Goal: Transaction & Acquisition: Purchase product/service

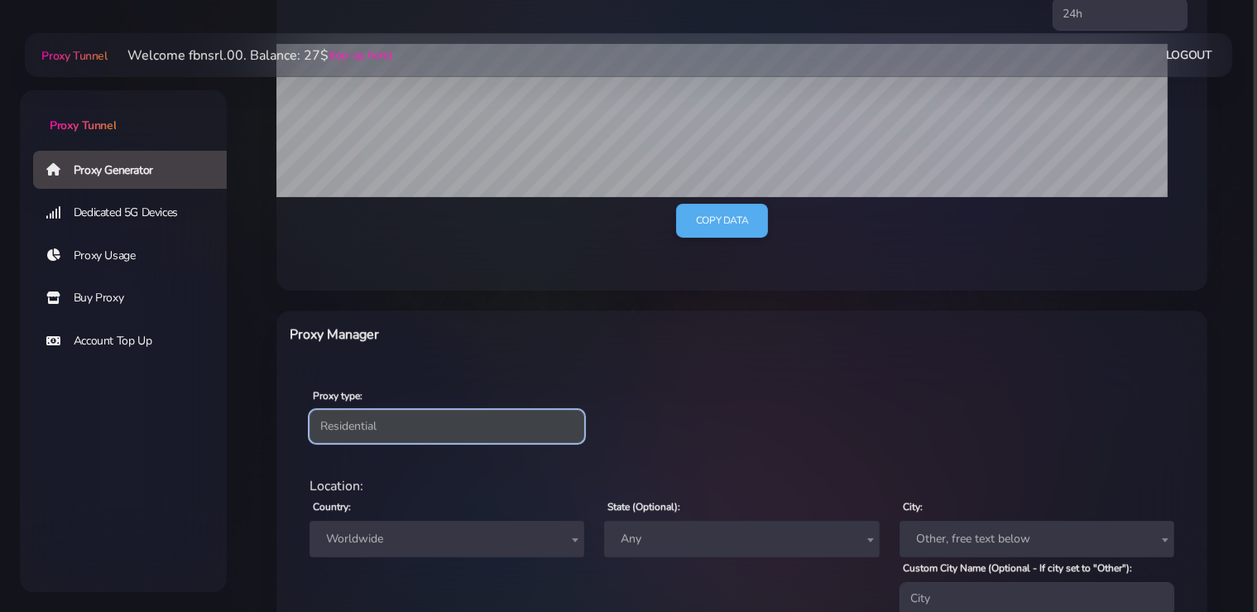
click at [310, 410] on select "Residential Static Mobile" at bounding box center [447, 426] width 275 height 33
select select "static"
click option "Static" at bounding box center [0, 0] width 0 height 0
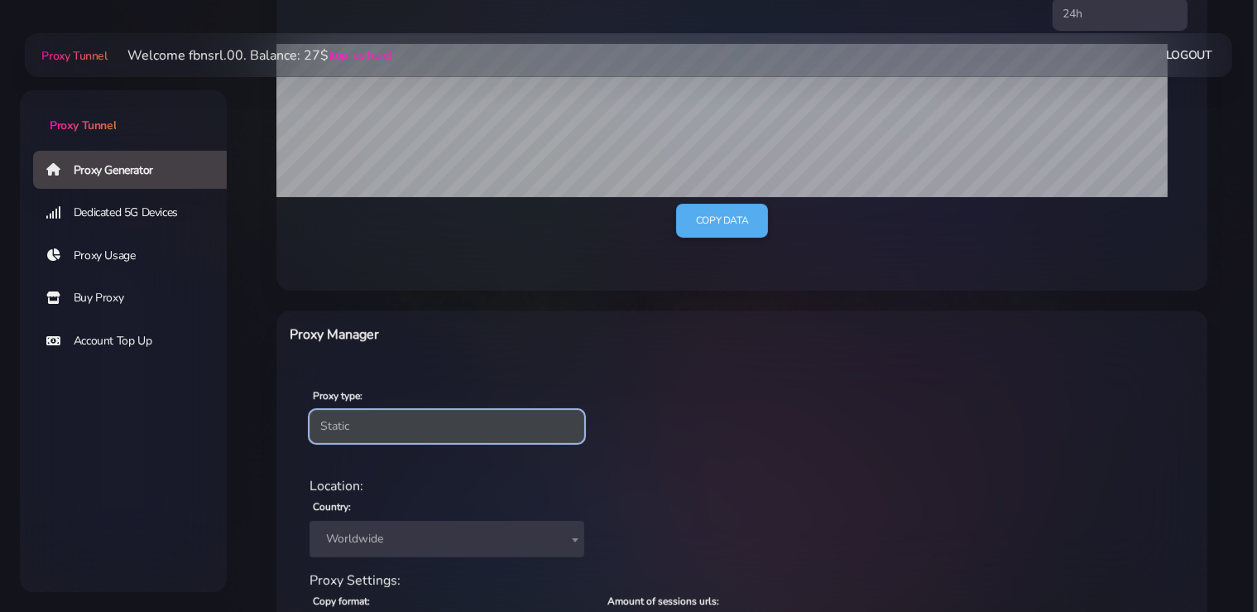
scroll to position [504, 0]
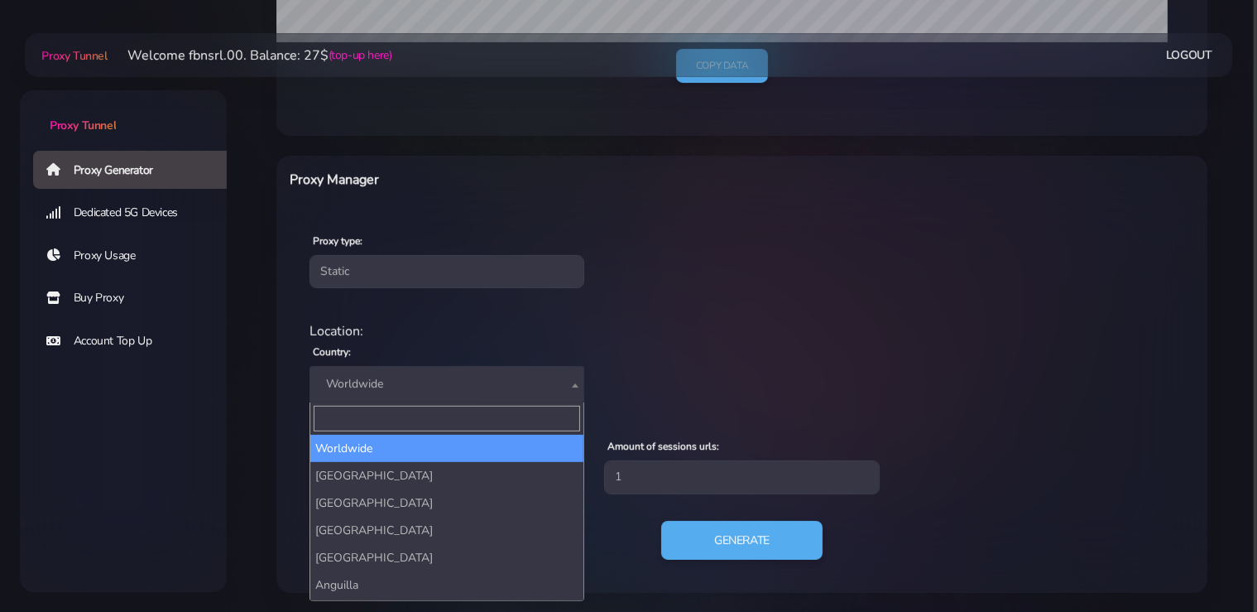
click at [398, 389] on span "Worldwide" at bounding box center [447, 383] width 255 height 23
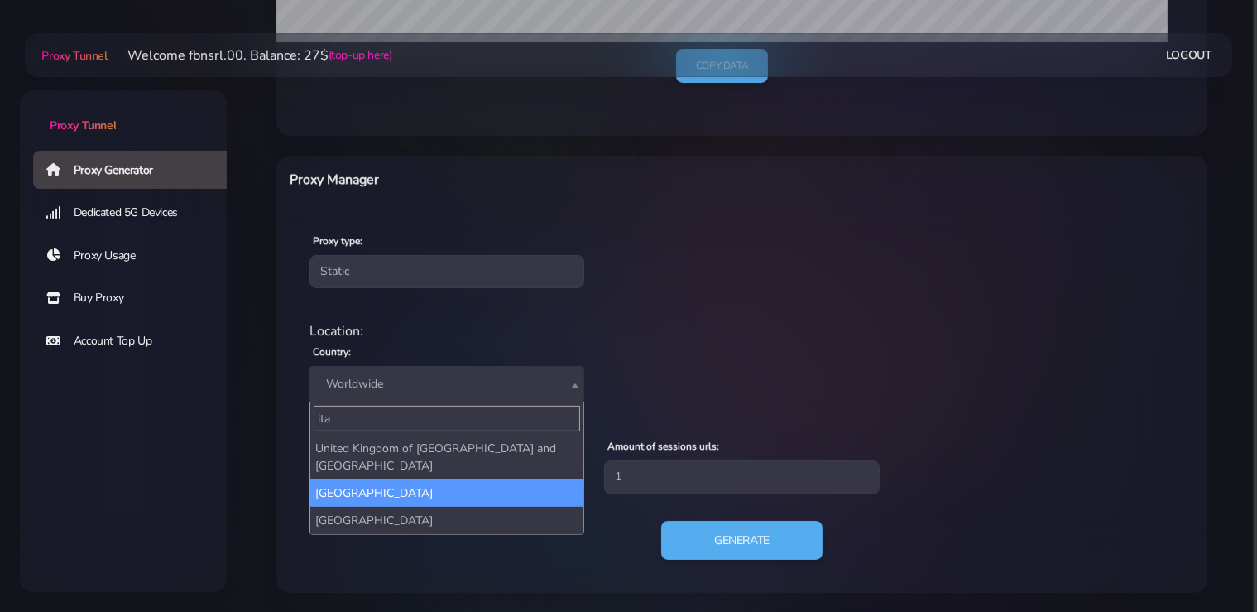
type input "ita"
select select "IT"
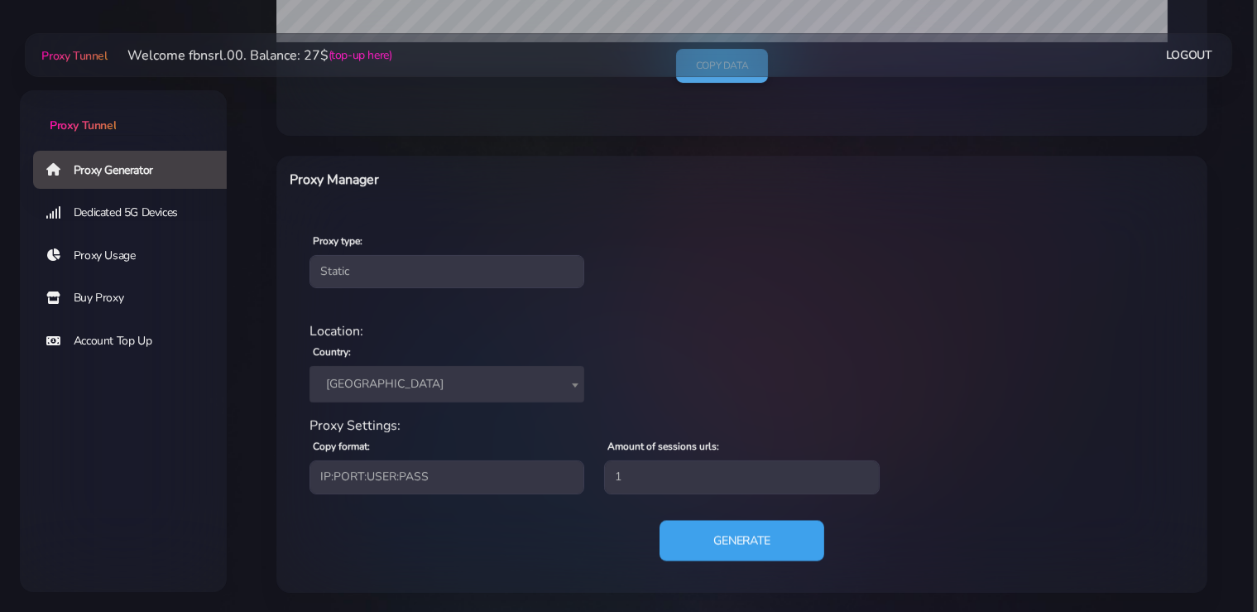
click at [746, 527] on button "Generate" at bounding box center [742, 540] width 165 height 41
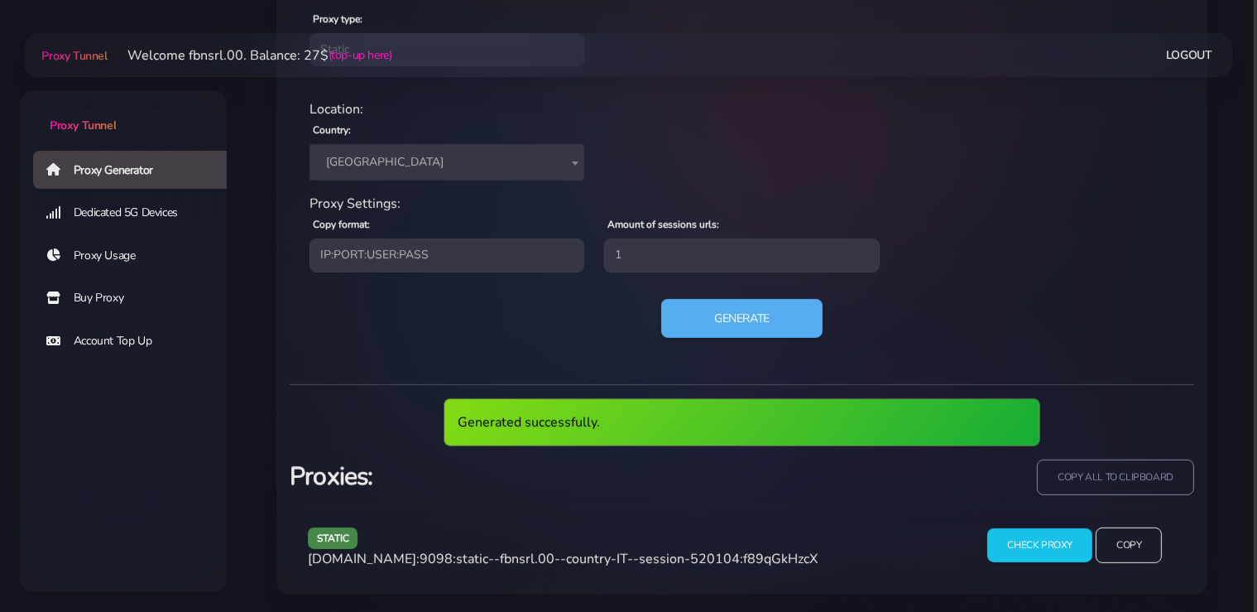
scroll to position [666, 0]
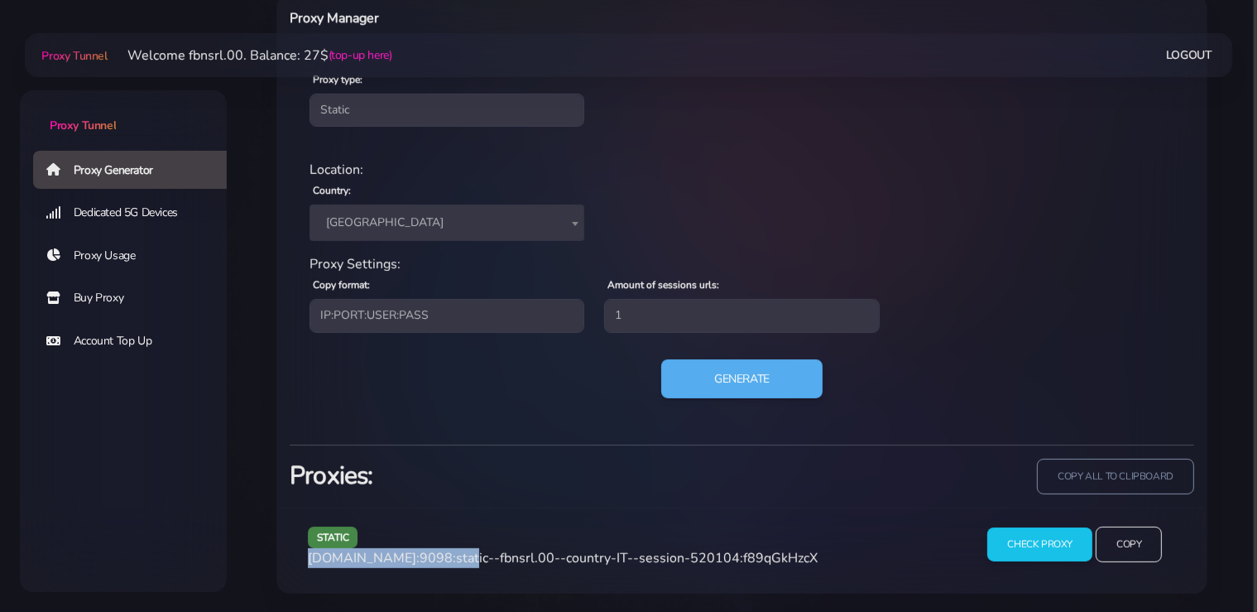
drag, startPoint x: 454, startPoint y: 557, endPoint x: 307, endPoint y: 560, distance: 147.4
click at [307, 560] on div "static agg.proxytunnel.io:9098:static--fbnsrl.00--country-IT--session-520104:f8…" at bounding box center [631, 550] width 666 height 49
copy span "agg.proxytunnel.io:9098"
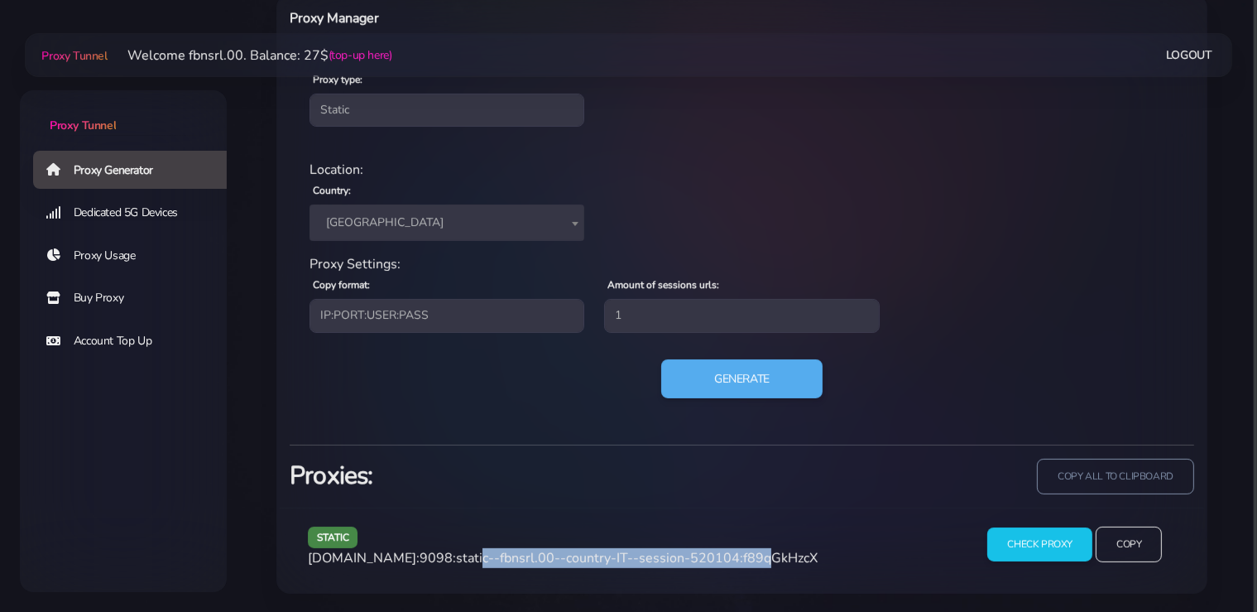
drag, startPoint x: 733, startPoint y: 555, endPoint x: 456, endPoint y: 564, distance: 277.4
click at [456, 564] on span "agg.proxytunnel.io:9098:static--fbnsrl.00--country-IT--session-520104:f89qGkHzcX" at bounding box center [563, 558] width 510 height 18
copy span "static--fbnsrl.00--country-IT--session-520104"
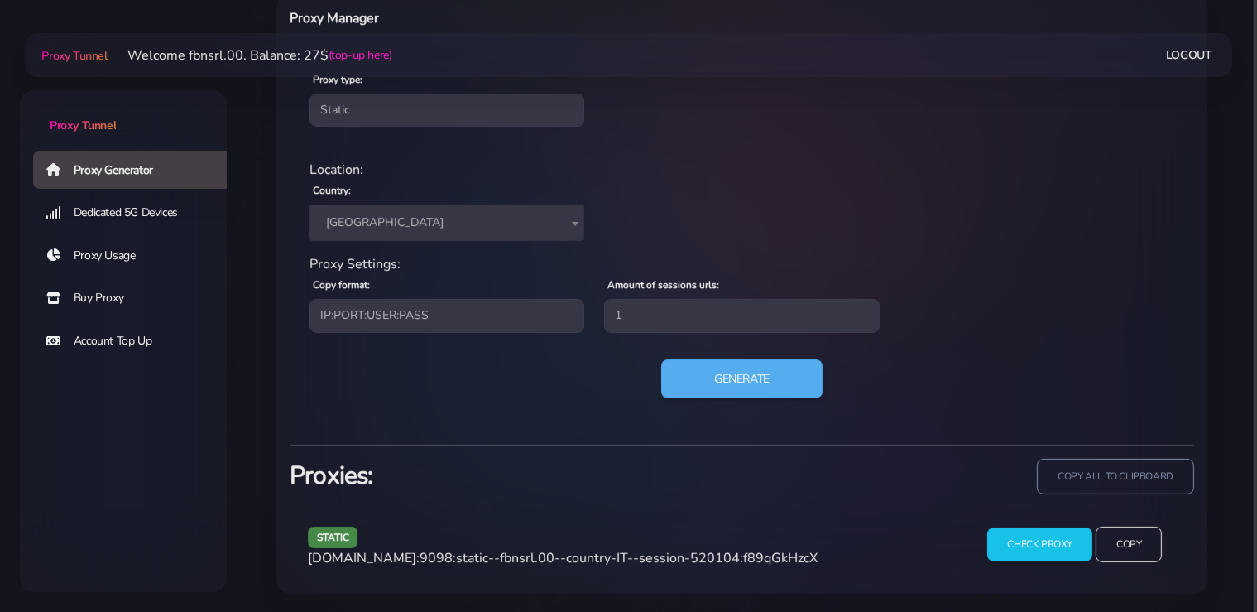
click at [770, 547] on div "static agg.proxytunnel.io:9098:static--fbnsrl.00--country-IT--session-520104:f8…" at bounding box center [631, 550] width 666 height 49
click at [767, 555] on span "agg.proxytunnel.io:9098:static--fbnsrl.00--country-IT--session-520104:f89qGkHzcX" at bounding box center [563, 558] width 510 height 18
copy span "f89qGkHzcX"
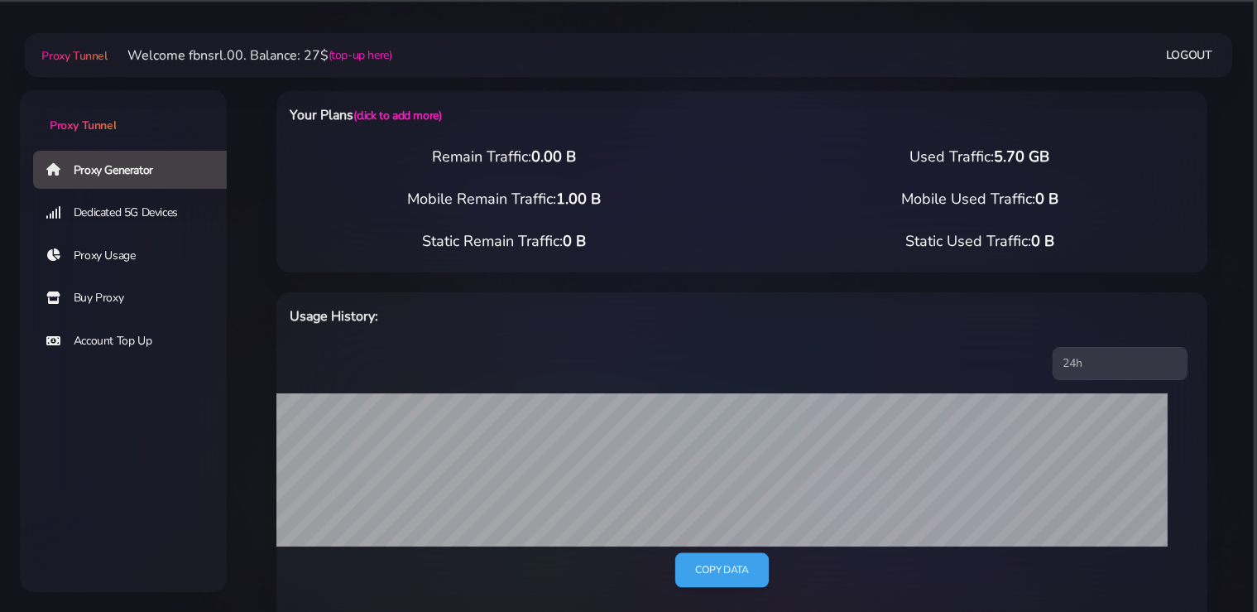
scroll to position [87, 0]
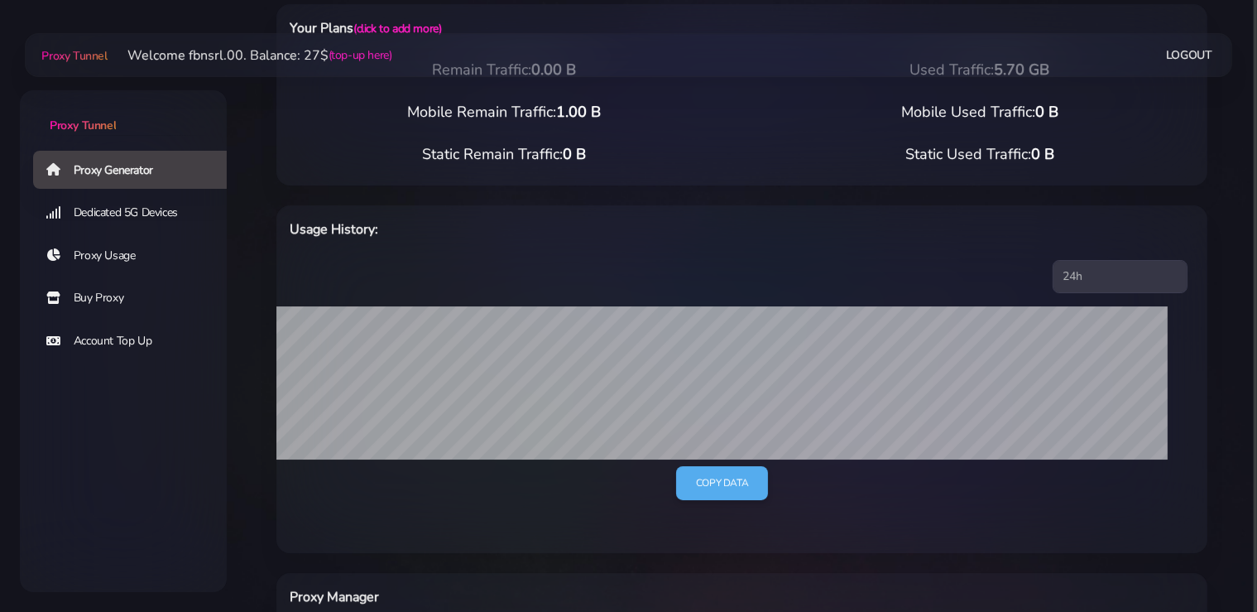
click at [105, 300] on link "Buy Proxy" at bounding box center [136, 298] width 207 height 38
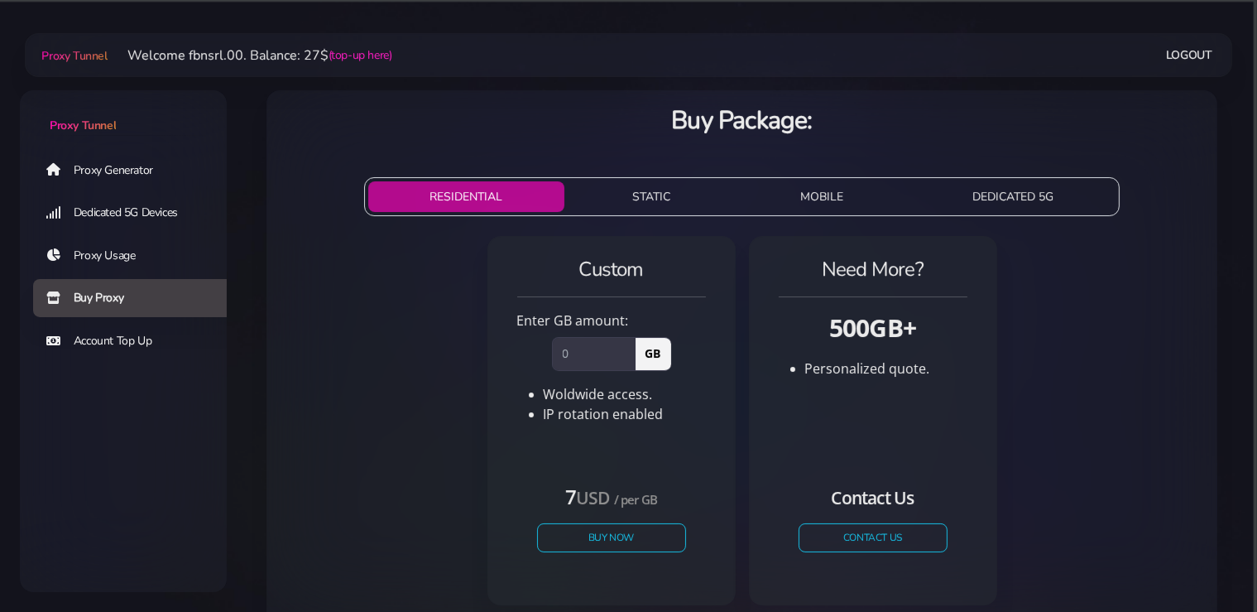
click at [647, 201] on button "STATIC" at bounding box center [651, 196] width 161 height 31
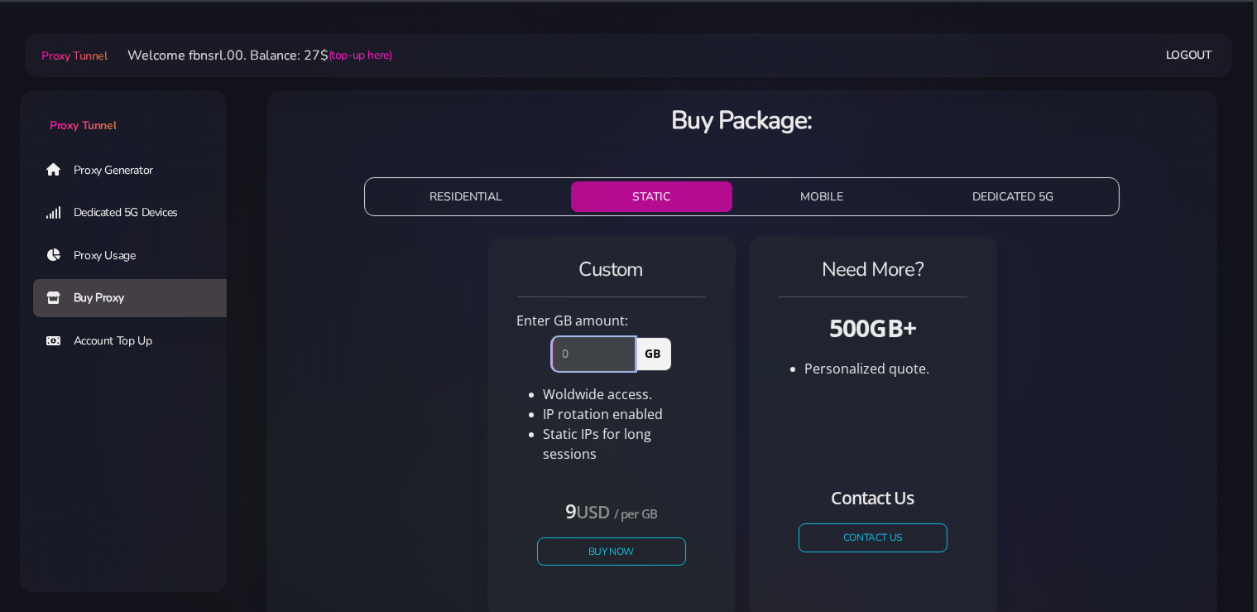
click at [589, 358] on input "number" at bounding box center [594, 353] width 84 height 33
drag, startPoint x: 589, startPoint y: 357, endPoint x: 515, endPoint y: 349, distance: 74.0
click at [552, 349] on input "number" at bounding box center [594, 353] width 84 height 33
drag, startPoint x: 571, startPoint y: 360, endPoint x: 563, endPoint y: 356, distance: 9.3
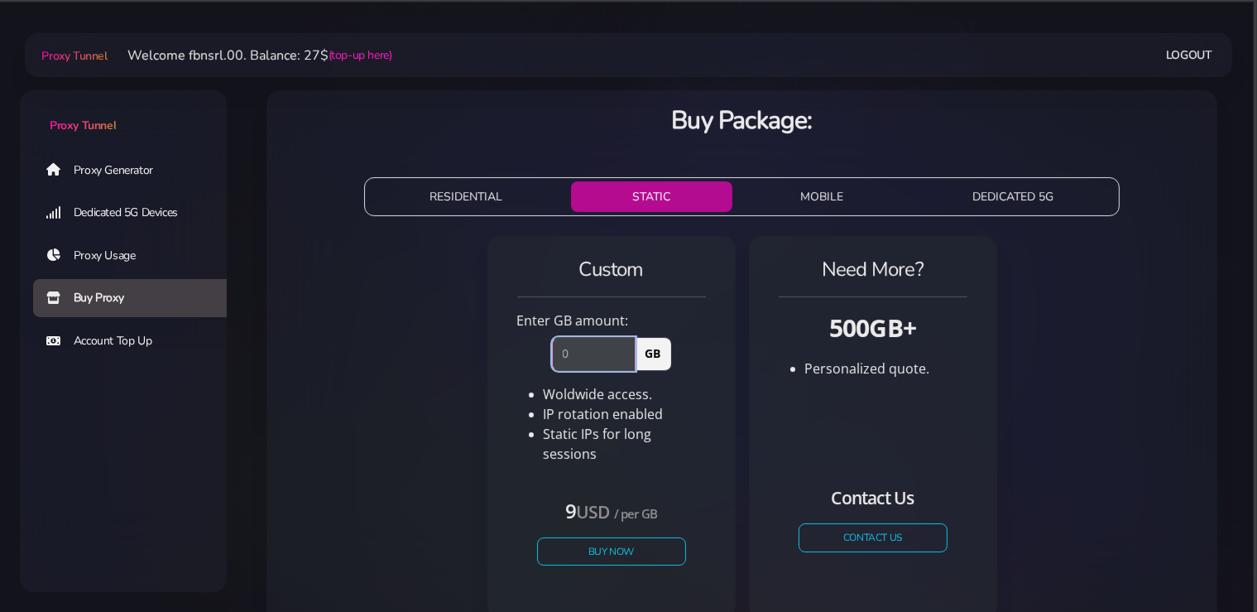
click at [563, 356] on input "number" at bounding box center [594, 353] width 84 height 33
drag, startPoint x: 565, startPoint y: 356, endPoint x: 579, endPoint y: 356, distance: 14.1
click at [579, 356] on input "number" at bounding box center [594, 353] width 84 height 33
type input "2"
click at [621, 538] on button "Buy Now" at bounding box center [612, 550] width 152 height 29
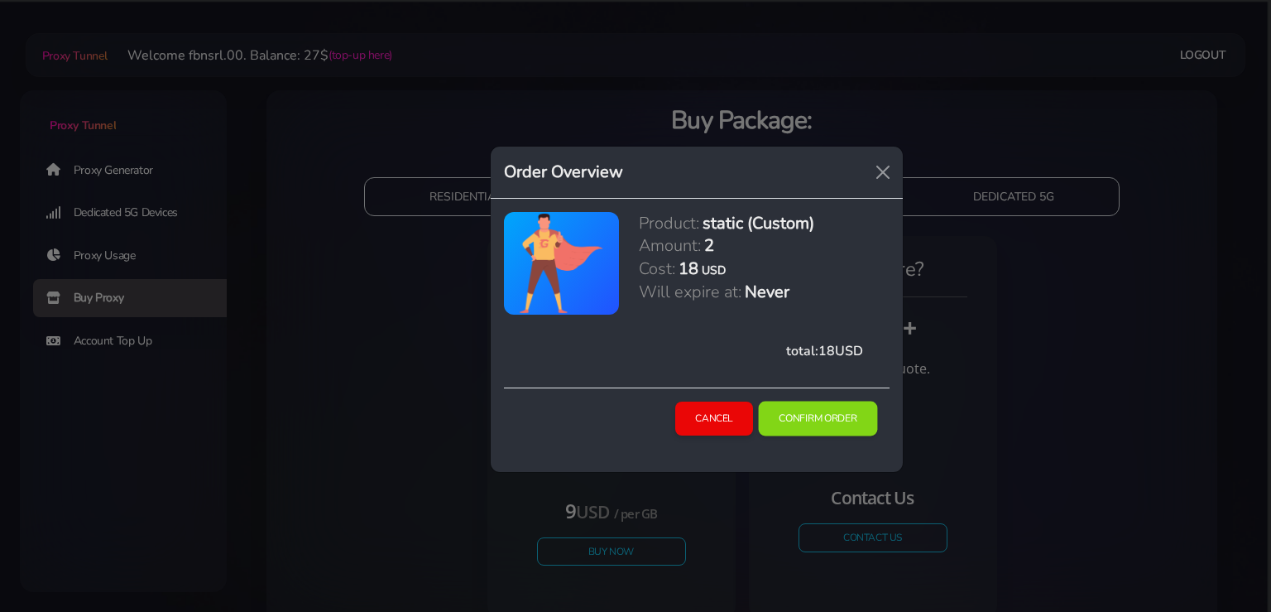
click at [839, 425] on button "Confirm Order" at bounding box center [818, 418] width 119 height 35
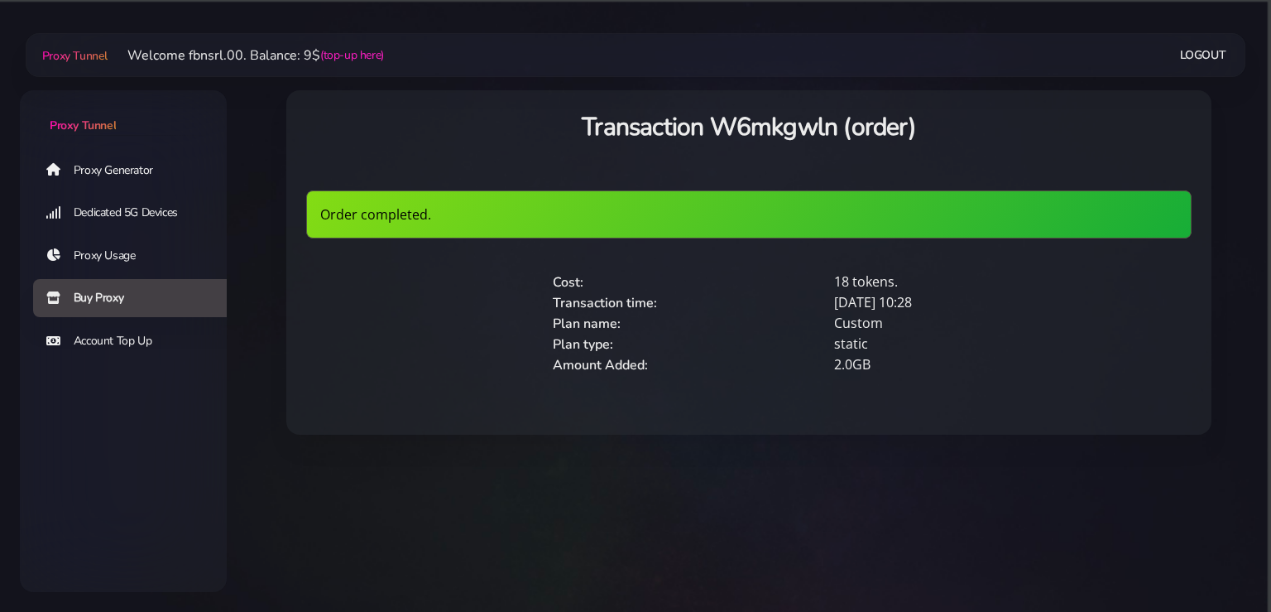
click at [101, 170] on link "Proxy Generator" at bounding box center [136, 170] width 207 height 38
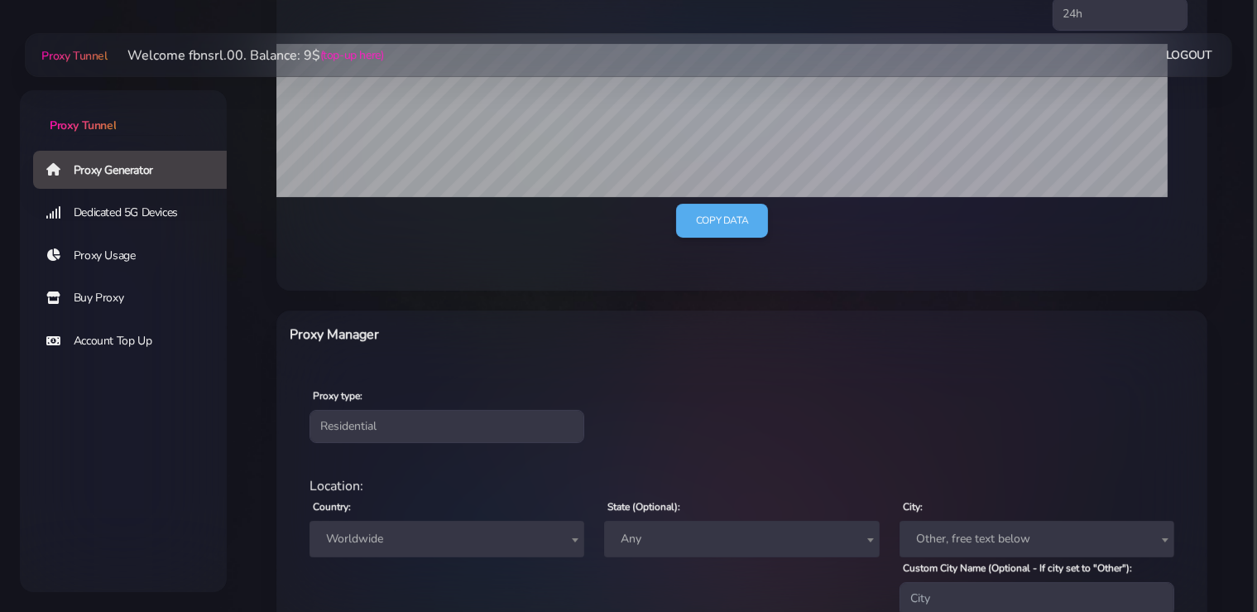
scroll to position [597, 0]
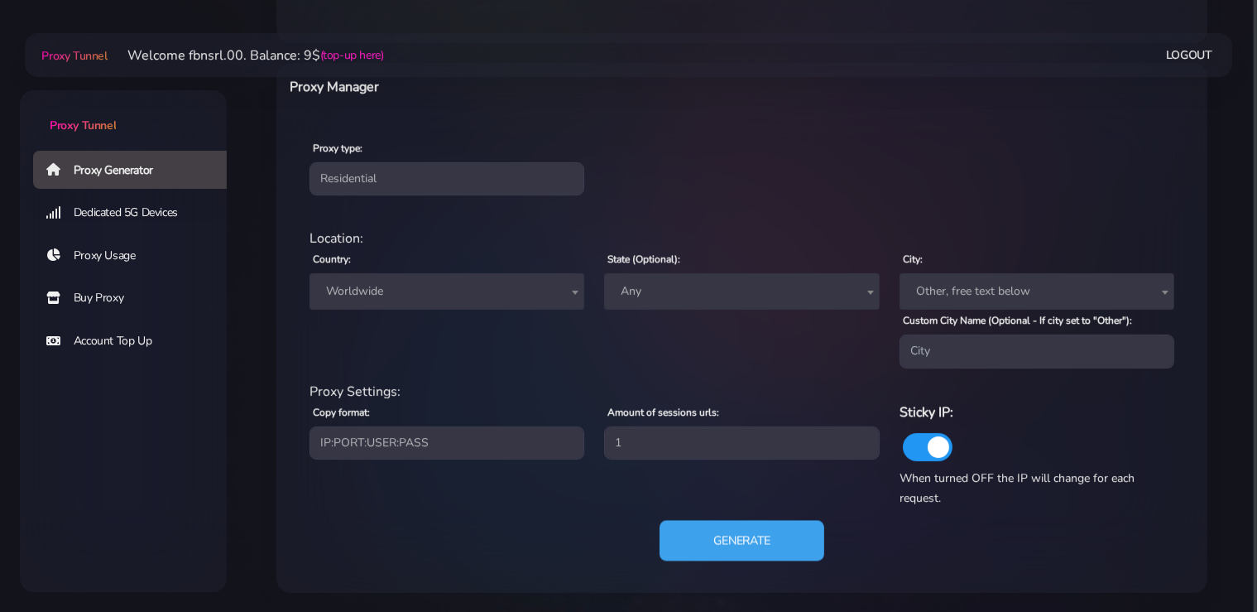
drag, startPoint x: 733, startPoint y: 538, endPoint x: 710, endPoint y: 538, distance: 22.3
click at [733, 538] on button "Generate" at bounding box center [742, 540] width 165 height 41
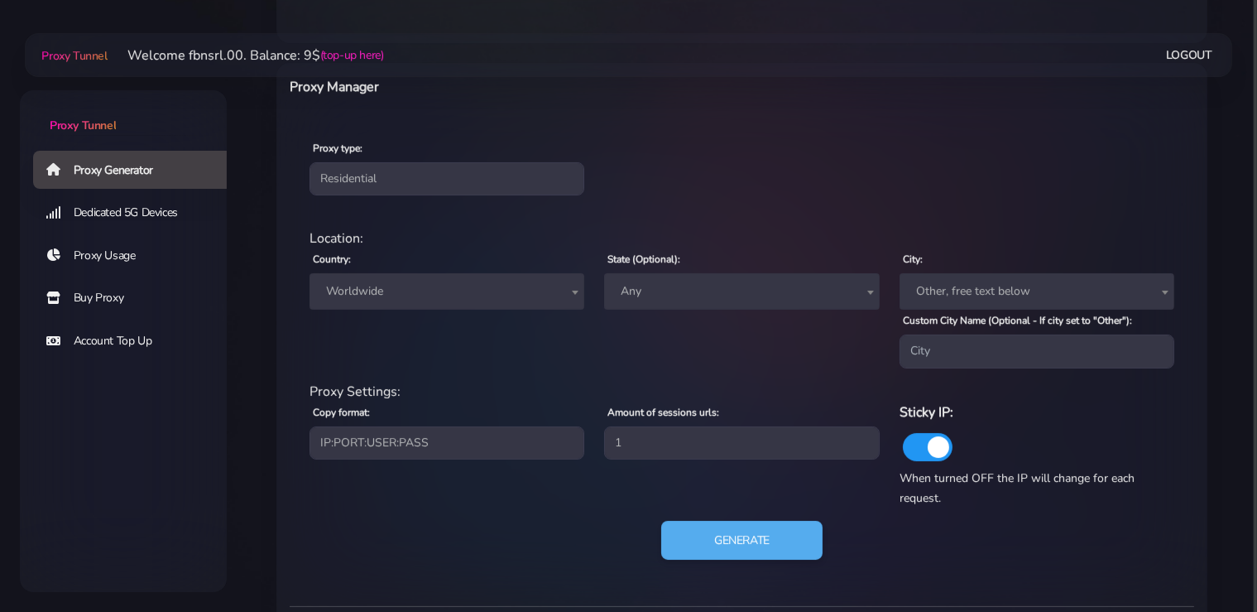
click at [438, 309] on span "Worldwide" at bounding box center [447, 291] width 275 height 36
click at [389, 160] on div "Proxy type: Residential Static Mobile" at bounding box center [447, 166] width 295 height 58
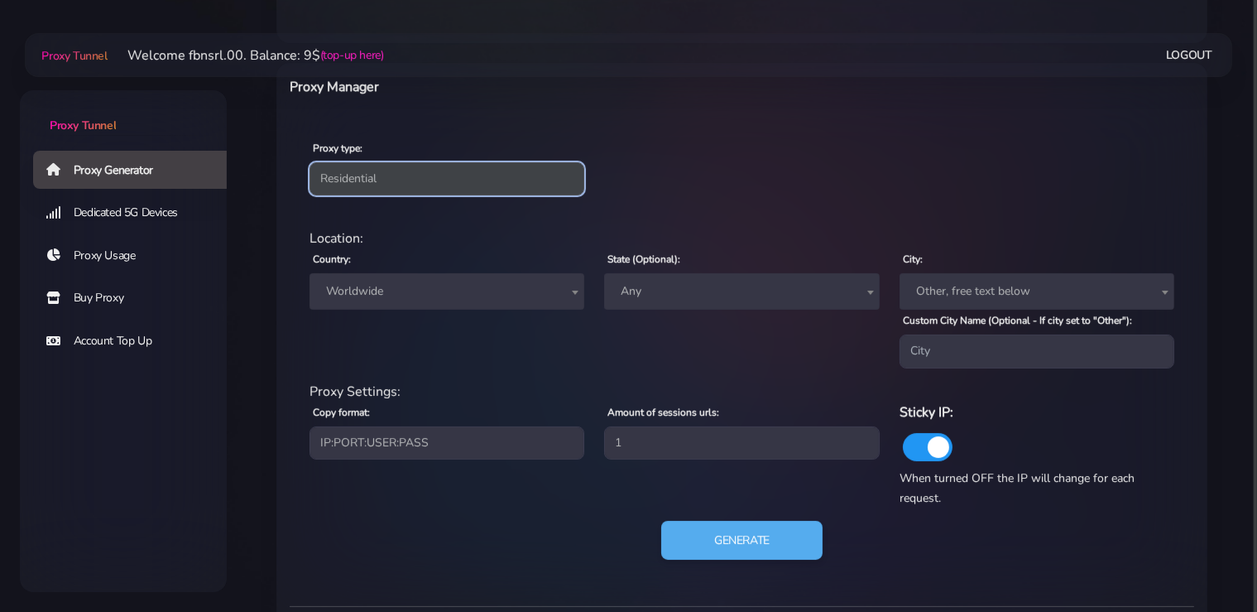
click at [310, 162] on select "Residential Static Mobile" at bounding box center [447, 178] width 275 height 33
select select "static"
click option "Static" at bounding box center [0, 0] width 0 height 0
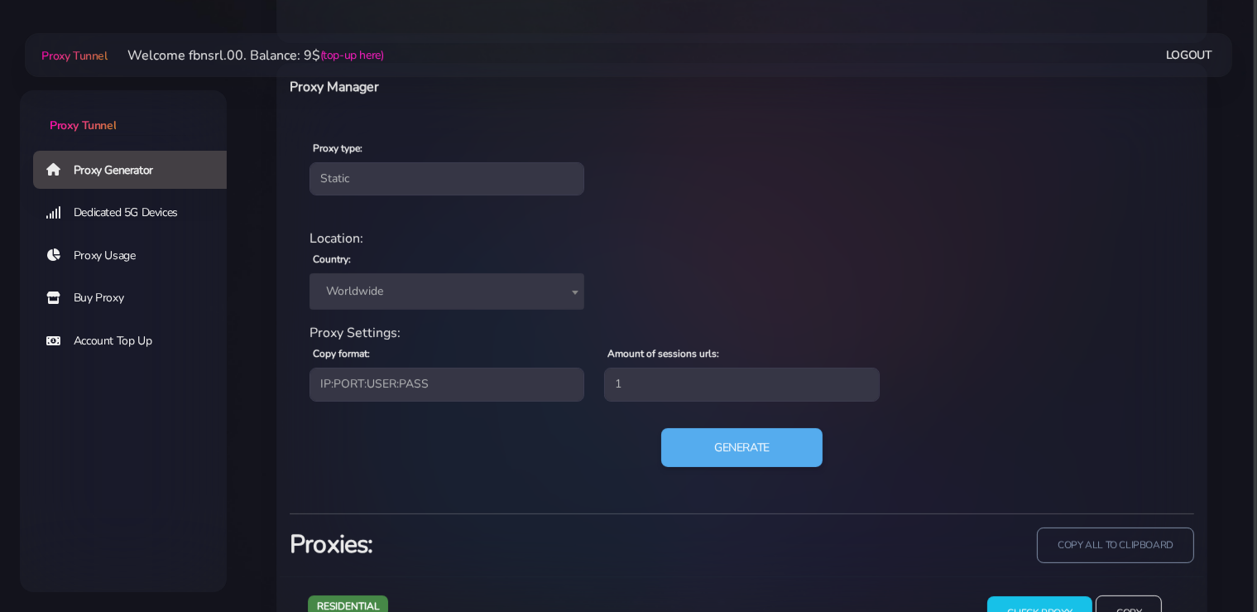
click at [376, 291] on span "Worldwide" at bounding box center [447, 291] width 255 height 23
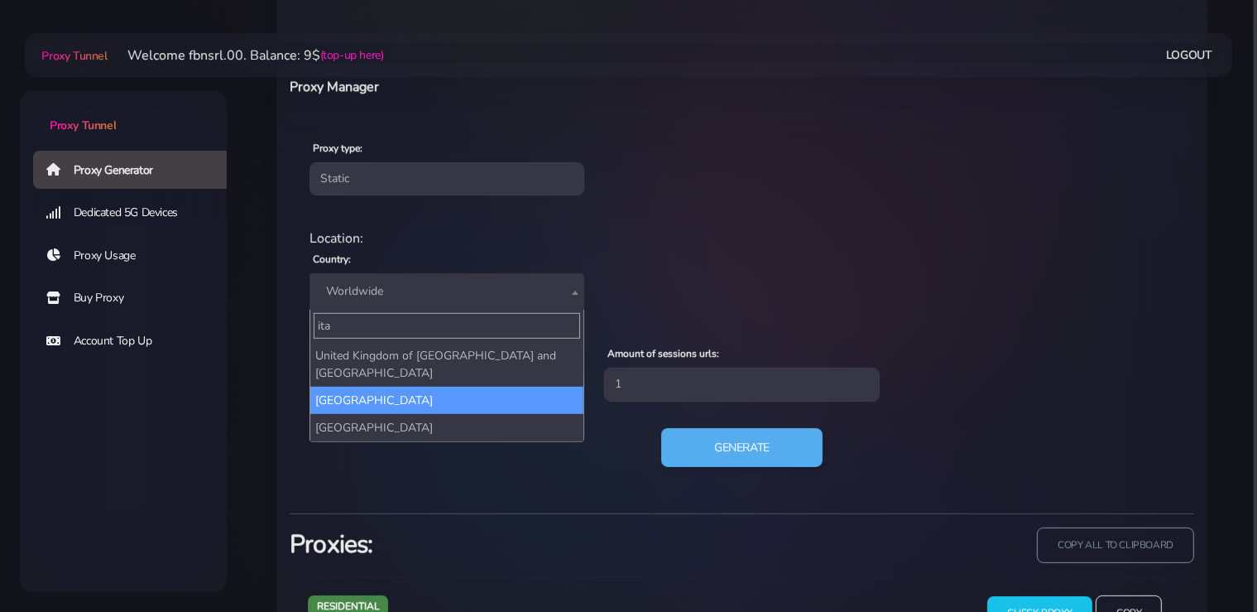
type input "ita"
select select "IT"
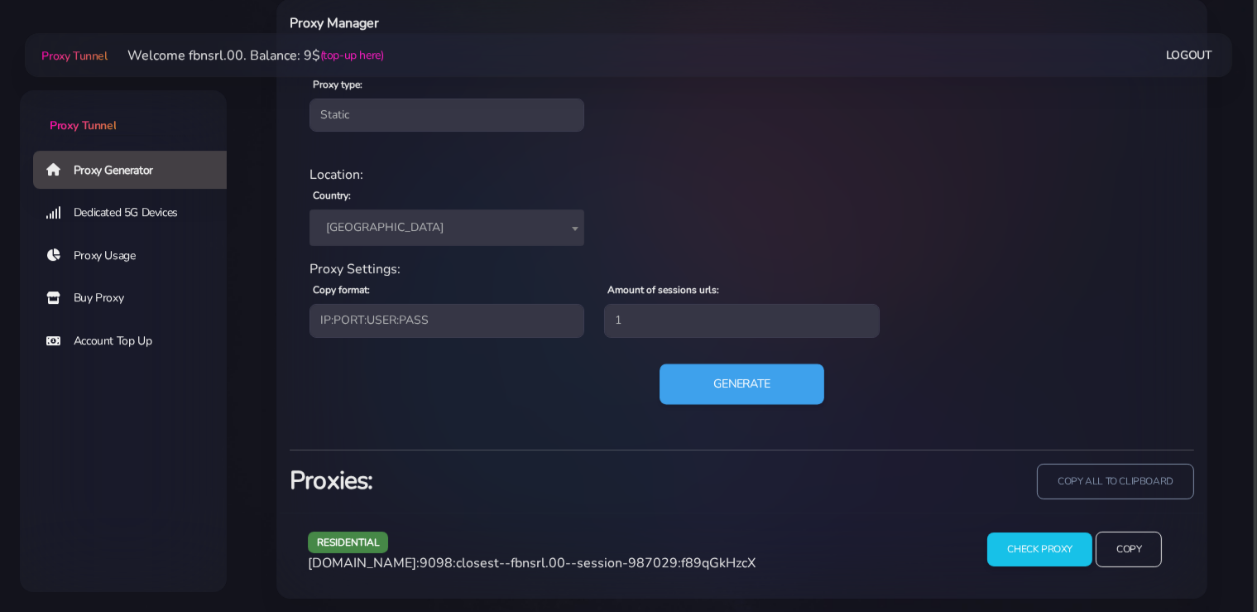
scroll to position [666, 0]
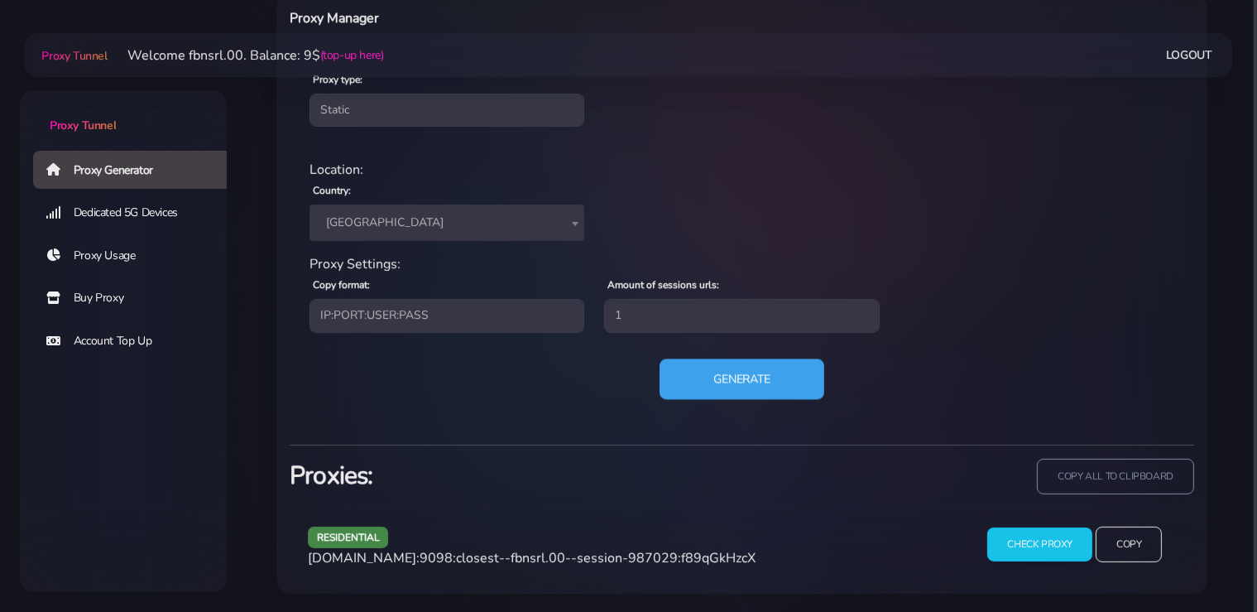
click at [742, 378] on button "Generate" at bounding box center [742, 378] width 165 height 41
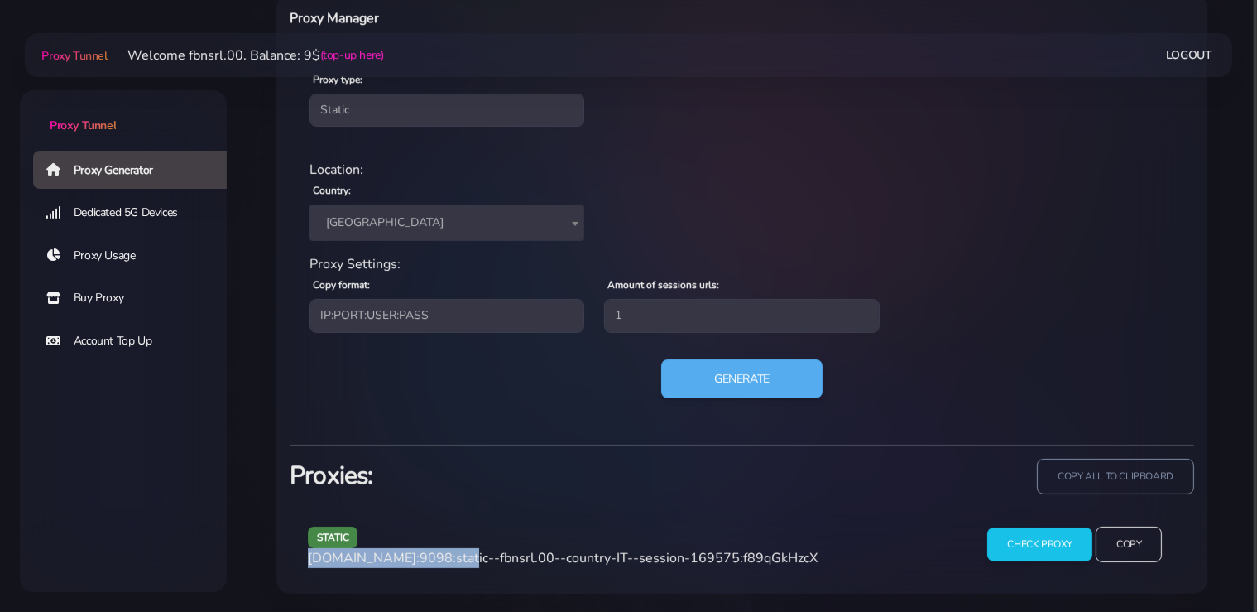
drag, startPoint x: 453, startPoint y: 552, endPoint x: 304, endPoint y: 558, distance: 149.1
click at [304, 558] on div "static agg.proxytunnel.io:9098:static--fbnsrl.00--country-IT--session-169575:f8…" at bounding box center [631, 550] width 666 height 49
copy span "agg.proxytunnel.io:9098"
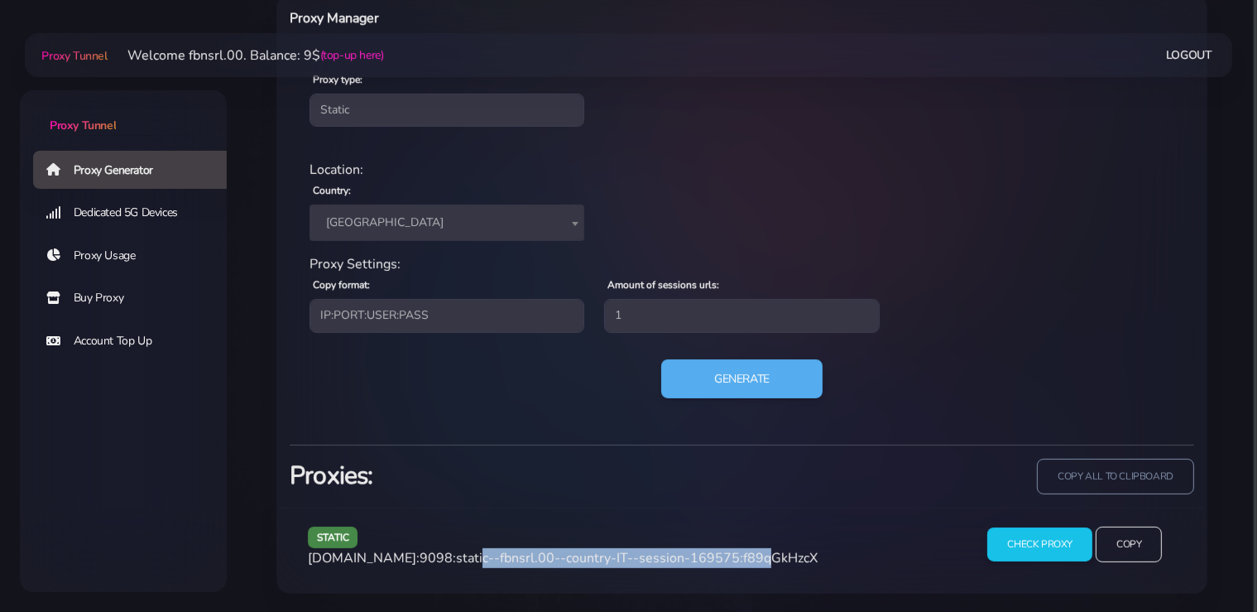
drag, startPoint x: 733, startPoint y: 557, endPoint x: 459, endPoint y: 560, distance: 274.8
click at [459, 560] on span "agg.proxytunnel.io:9098:static--fbnsrl.00--country-IT--session-169575:f89qGkHzcX" at bounding box center [563, 558] width 510 height 18
copy span "static--fbnsrl.00--country-IT--session-169575"
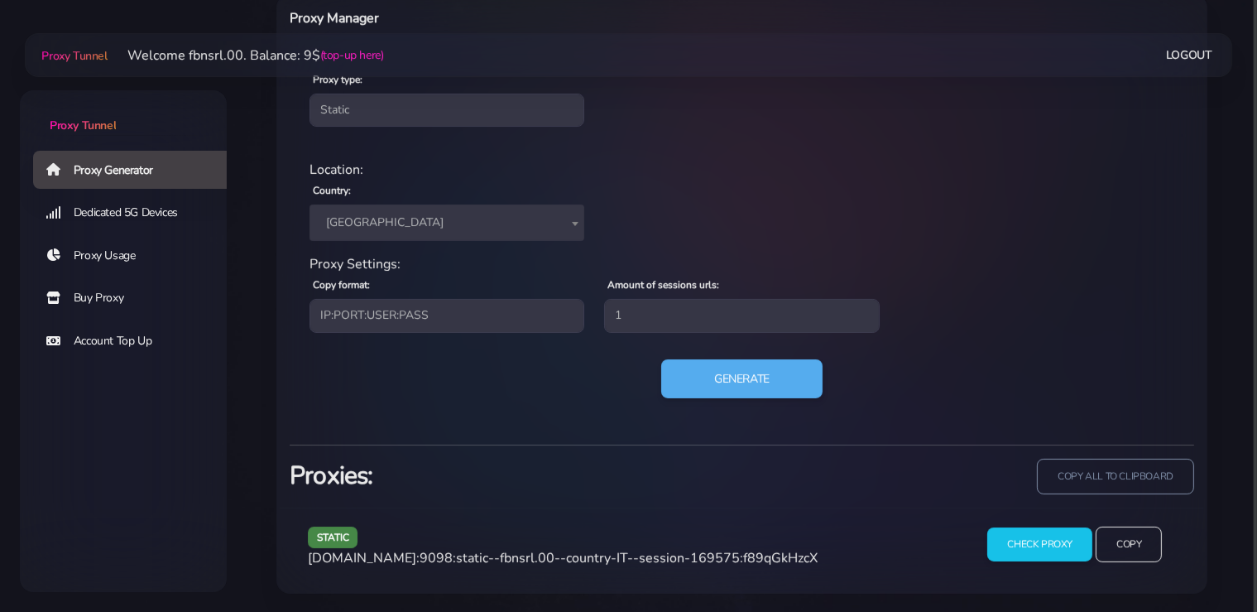
click at [771, 557] on span "agg.proxytunnel.io:9098:static--fbnsrl.00--country-IT--session-169575:f89qGkHzcX" at bounding box center [563, 558] width 510 height 18
copy span "f89qGkHzcX"
click at [725, 383] on button "Generate" at bounding box center [742, 378] width 165 height 41
drag, startPoint x: 452, startPoint y: 555, endPoint x: 301, endPoint y: 555, distance: 150.7
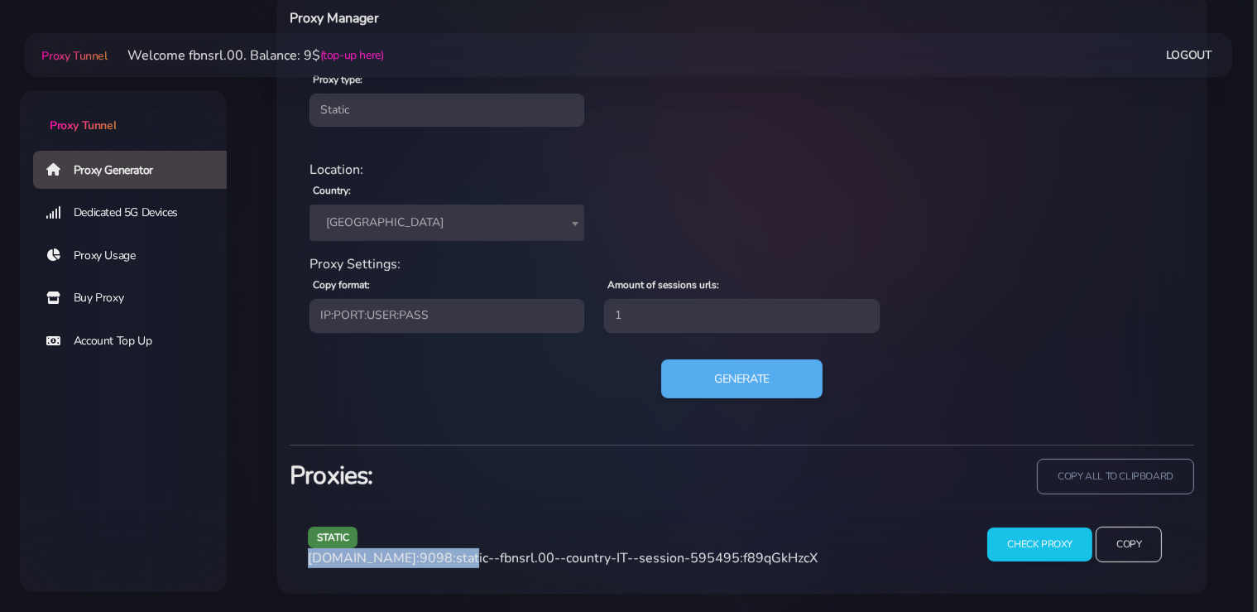
click at [301, 555] on div "static agg.proxytunnel.io:9098:static--fbnsrl.00--country-IT--session-595495:f8…" at bounding box center [631, 550] width 666 height 49
copy span "agg.proxytunnel.io:9098"
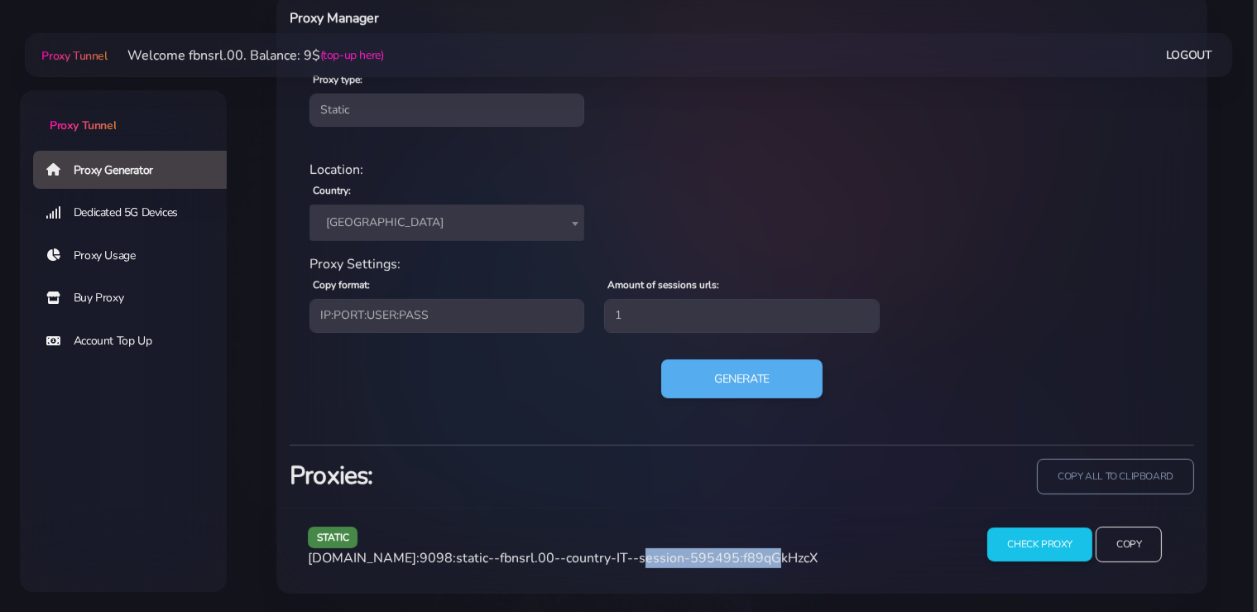
drag, startPoint x: 736, startPoint y: 555, endPoint x: 616, endPoint y: 558, distance: 120.1
click at [616, 558] on span "agg.proxytunnel.io:9098:static--fbnsrl.00--country-IT--session-595495:f89qGkHzcX" at bounding box center [563, 558] width 510 height 18
click at [739, 555] on span "agg.proxytunnel.io:9098:static--fbnsrl.00--country-IT--session-595495:f89qGkHzcX" at bounding box center [563, 558] width 510 height 18
drag, startPoint x: 734, startPoint y: 557, endPoint x: 454, endPoint y: 563, distance: 279.8
click at [454, 563] on span "agg.proxytunnel.io:9098:static--fbnsrl.00--country-IT--session-595495:f89qGkHzcX" at bounding box center [563, 558] width 510 height 18
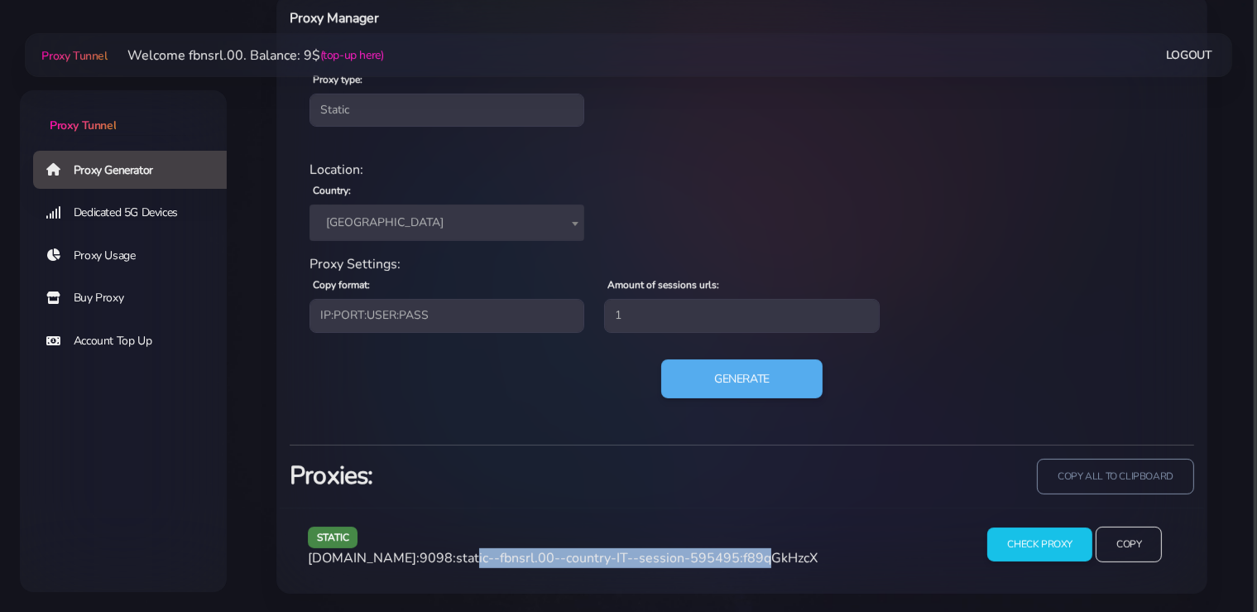
copy span ":static--fbnsrl.00--country-IT--session-595495"
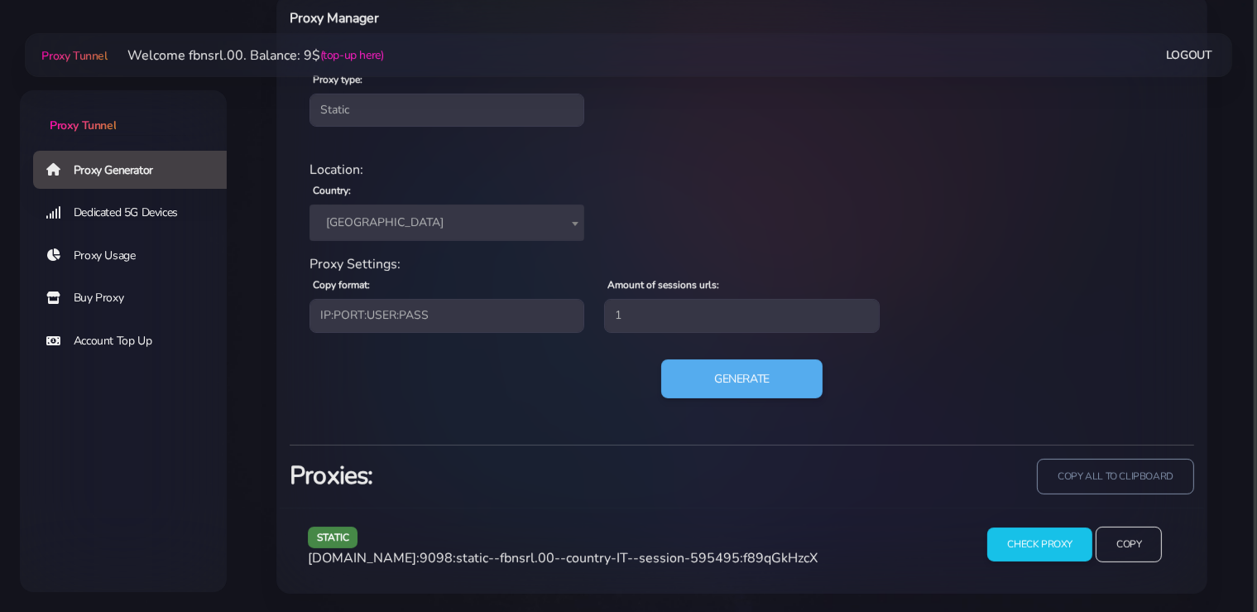
drag, startPoint x: 740, startPoint y: 559, endPoint x: 730, endPoint y: 557, distance: 10.1
click at [740, 558] on span "agg.proxytunnel.io:9098:static--fbnsrl.00--country-IT--session-595495:f89qGkHzcX" at bounding box center [563, 558] width 510 height 18
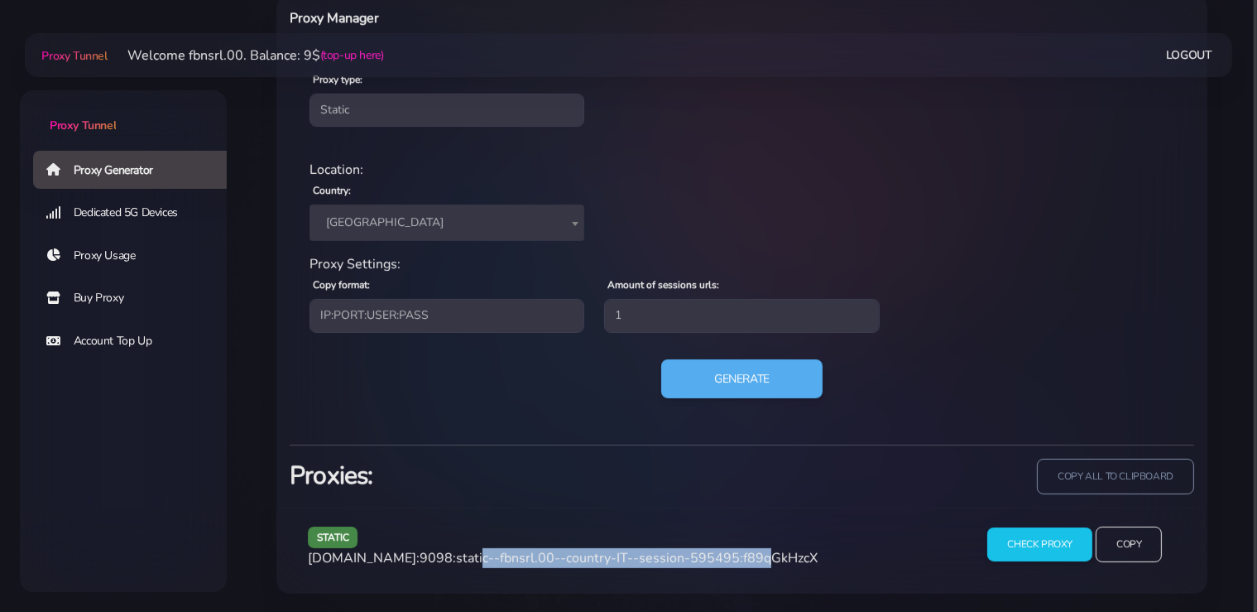
drag, startPoint x: 733, startPoint y: 557, endPoint x: 459, endPoint y: 561, distance: 274.8
click at [459, 561] on span "agg.proxytunnel.io:9098:static--fbnsrl.00--country-IT--session-595495:f89qGkHzcX" at bounding box center [563, 558] width 510 height 18
copy span "static--fbnsrl.00--country-IT--session-595495"
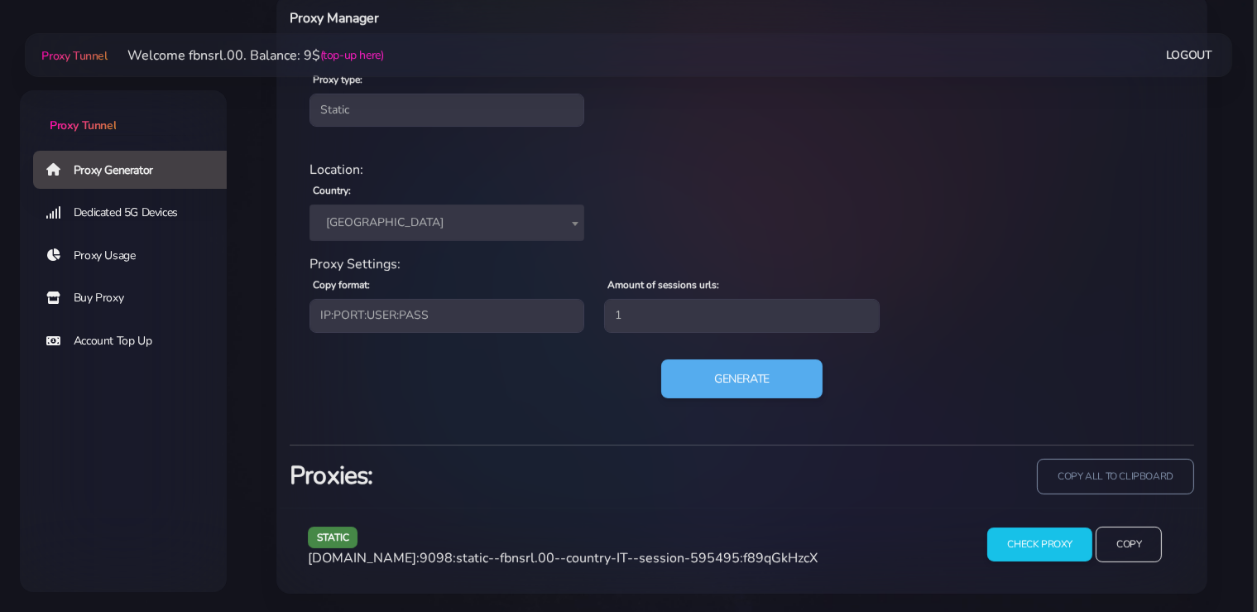
click at [786, 555] on span "agg.proxytunnel.io:9098:static--fbnsrl.00--country-IT--session-595495:f89qGkHzcX" at bounding box center [563, 558] width 510 height 18
copy span "f89qGkHzcX"
